Goal: Information Seeking & Learning: Learn about a topic

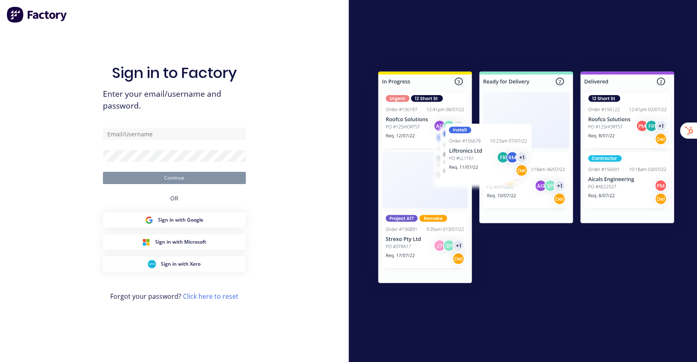
type input "[EMAIL_ADDRESS][DOMAIN_NAME]"
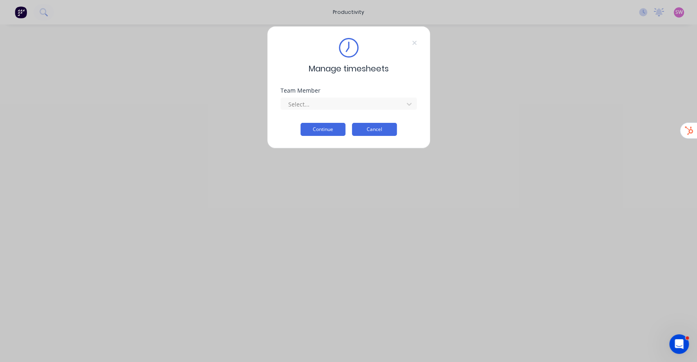
click at [379, 129] on button "Cancel" at bounding box center [374, 129] width 45 height 13
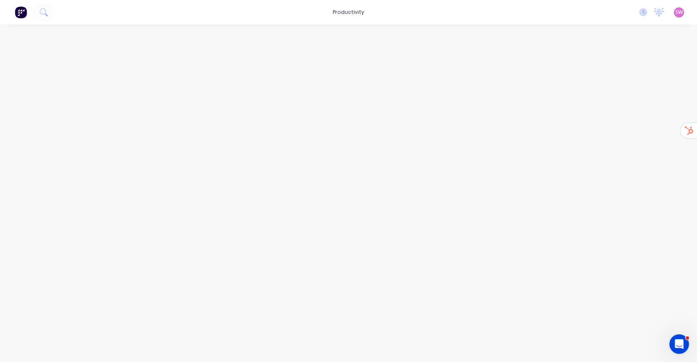
click at [674, 12] on div "SW Creative Concrete Jungle [PERSON_NAME] Time Tracking Only Profile Sign out" at bounding box center [679, 12] width 10 height 10
click at [680, 11] on span "SW" at bounding box center [679, 12] width 7 height 7
click at [603, 111] on div "Profile Sign out" at bounding box center [628, 94] width 108 height 49
click at [609, 104] on div "Sign out" at bounding box center [610, 102] width 22 height 7
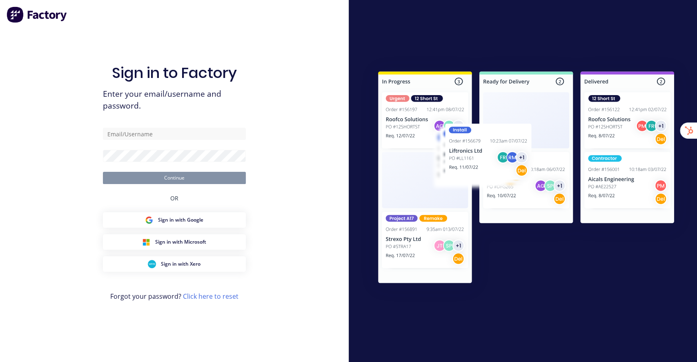
type input "[EMAIL_ADDRESS][DOMAIN_NAME]"
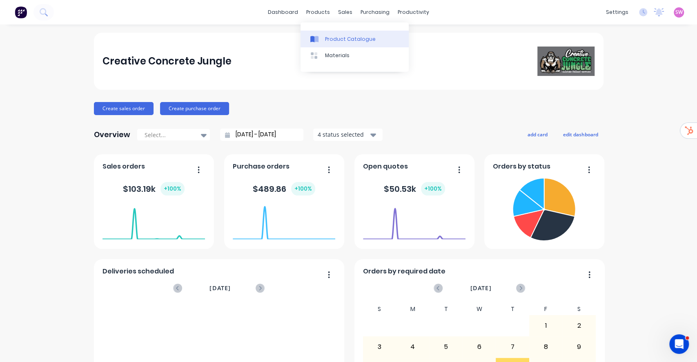
click at [340, 36] on div "Product Catalogue" at bounding box center [350, 39] width 51 height 7
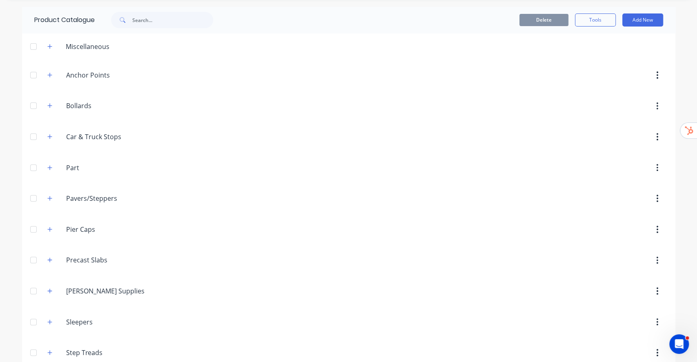
scroll to position [39, 0]
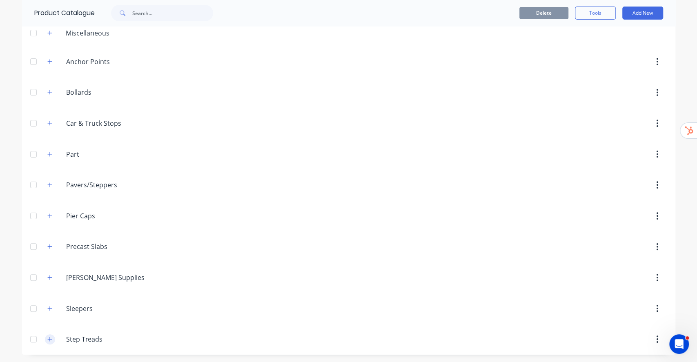
click at [48, 340] on icon "button" at bounding box center [49, 340] width 5 height 6
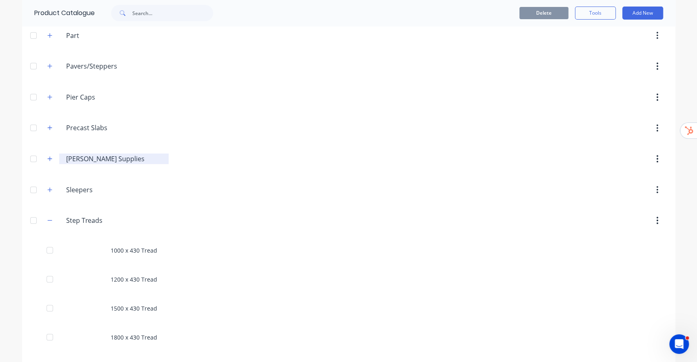
scroll to position [24, 0]
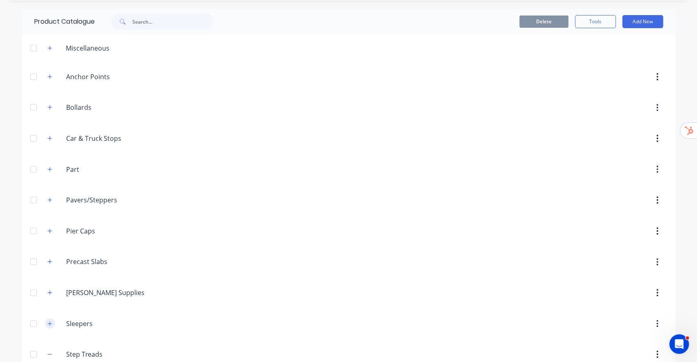
click at [45, 321] on button "button" at bounding box center [50, 324] width 10 height 10
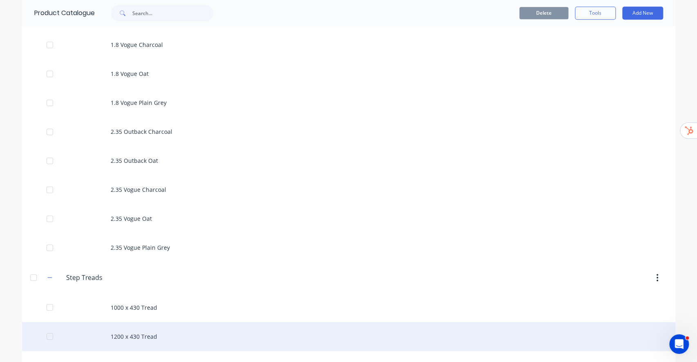
scroll to position [590, 0]
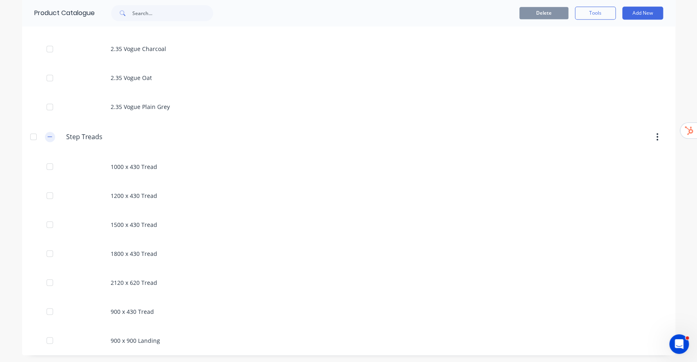
click at [47, 136] on icon "button" at bounding box center [49, 137] width 5 height 6
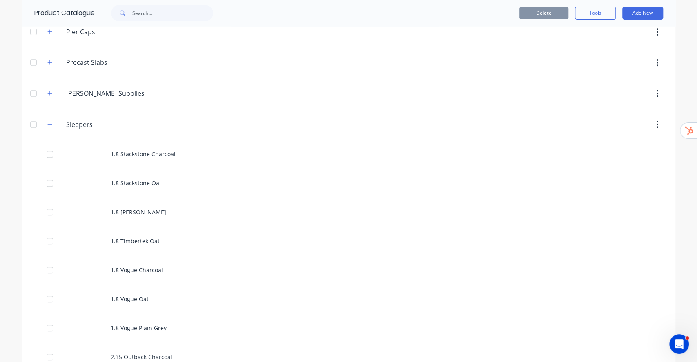
click at [47, 124] on icon "button" at bounding box center [49, 125] width 5 height 6
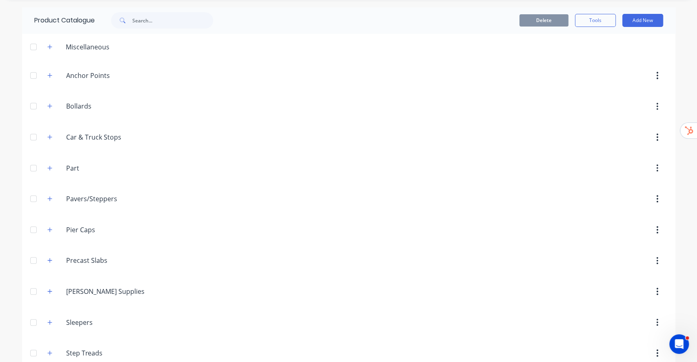
scroll to position [39, 0]
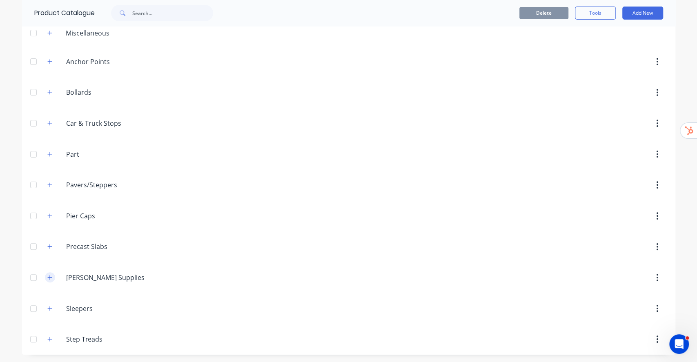
click at [48, 276] on button "button" at bounding box center [50, 277] width 10 height 10
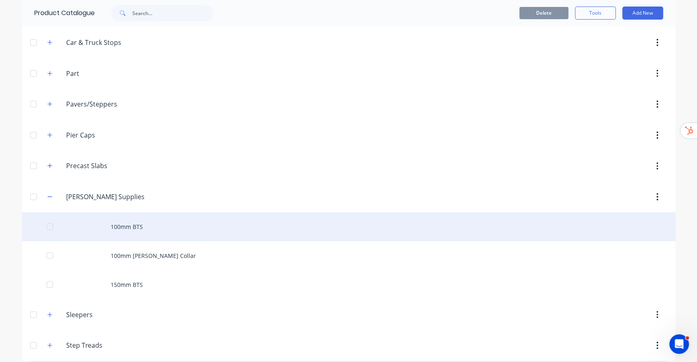
scroll to position [126, 0]
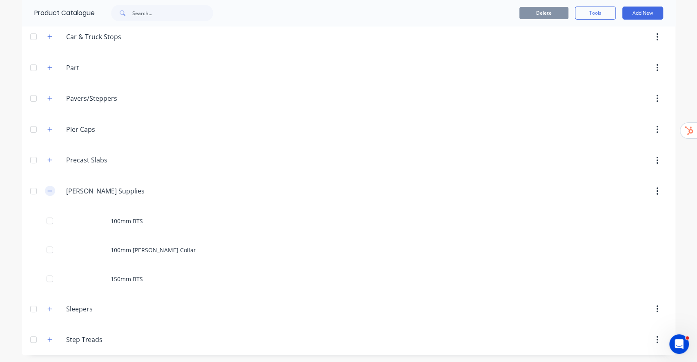
click at [47, 191] on icon "button" at bounding box center [49, 191] width 5 height 6
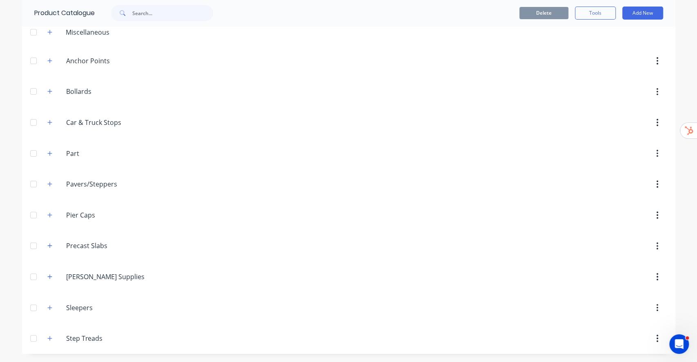
scroll to position [39, 0]
click at [47, 215] on icon "button" at bounding box center [49, 216] width 4 height 4
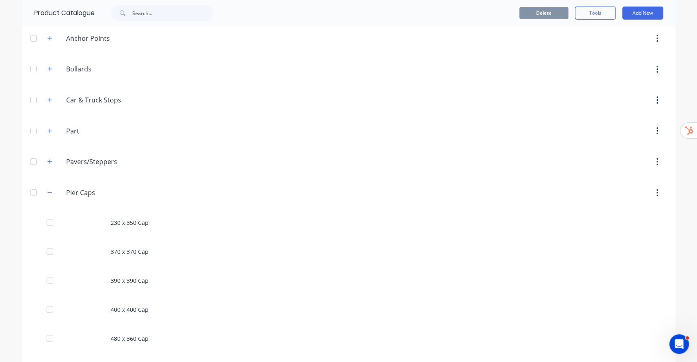
scroll to position [0, 0]
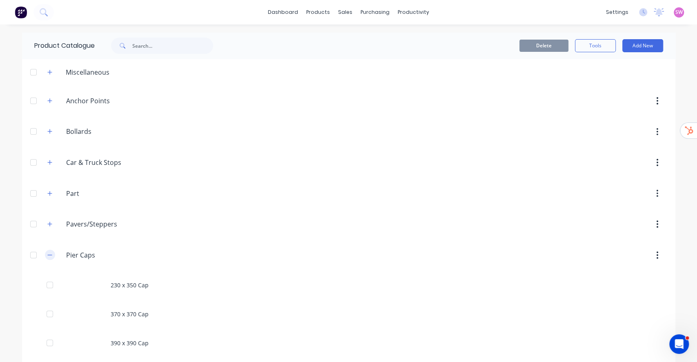
click at [47, 253] on icon "button" at bounding box center [49, 255] width 5 height 6
click at [51, 71] on div "Miscellaneous" at bounding box center [78, 72] width 75 height 10
click at [48, 73] on button "button" at bounding box center [50, 72] width 10 height 10
click at [50, 100] on button "button" at bounding box center [50, 101] width 10 height 10
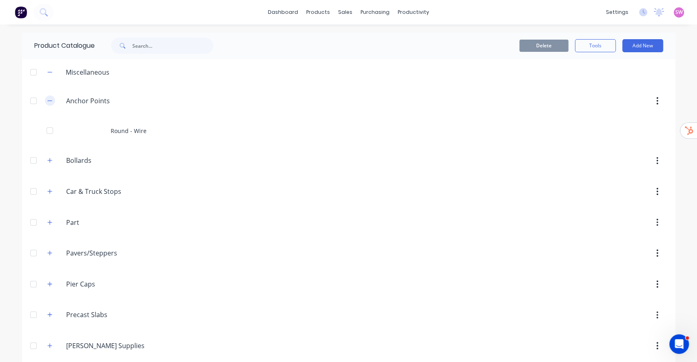
click at [47, 100] on icon "button" at bounding box center [49, 100] width 4 height 0
